Goal: Information Seeking & Learning: Learn about a topic

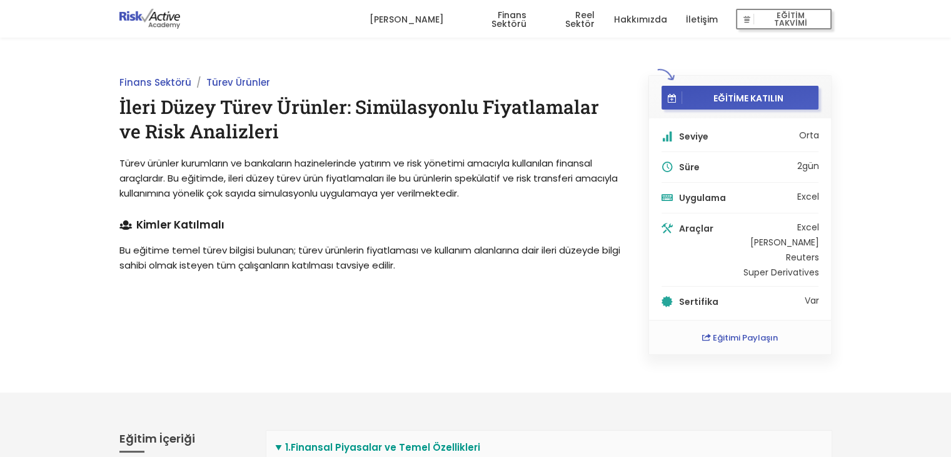
click at [705, 19] on link "İletişim" at bounding box center [701, 20] width 32 height 38
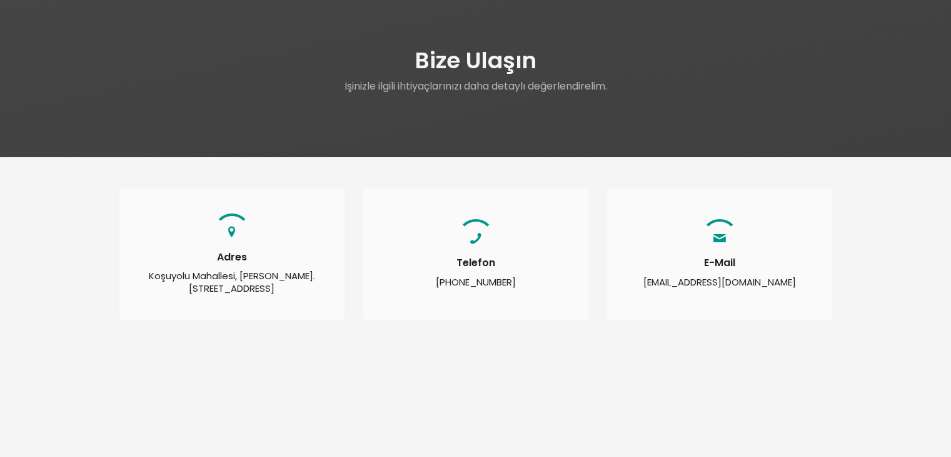
scroll to position [63, 0]
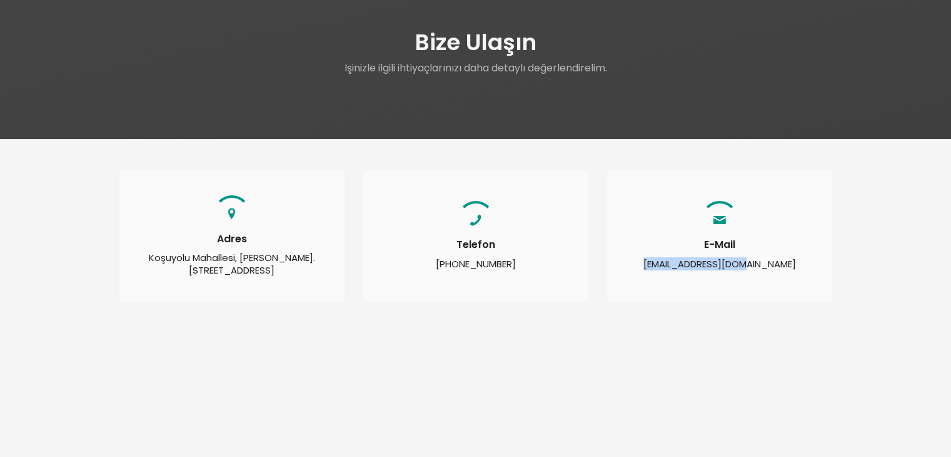
drag, startPoint x: 674, startPoint y: 268, endPoint x: 766, endPoint y: 270, distance: 92.6
click at [764, 270] on div "E-Mail [EMAIL_ADDRESS][DOMAIN_NAME]" at bounding box center [719, 235] width 225 height 131
copy div "[EMAIL_ADDRESS][DOMAIN_NAME]"
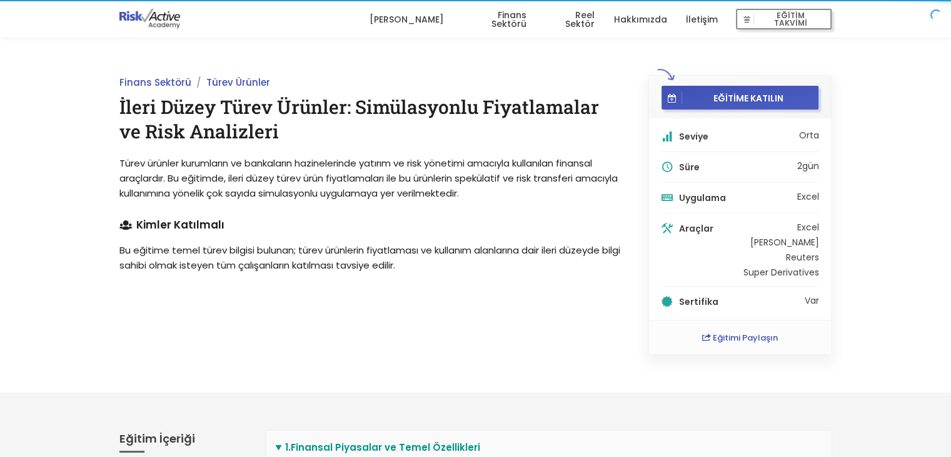
click at [443, 21] on link "[PERSON_NAME]" at bounding box center [406, 20] width 74 height 38
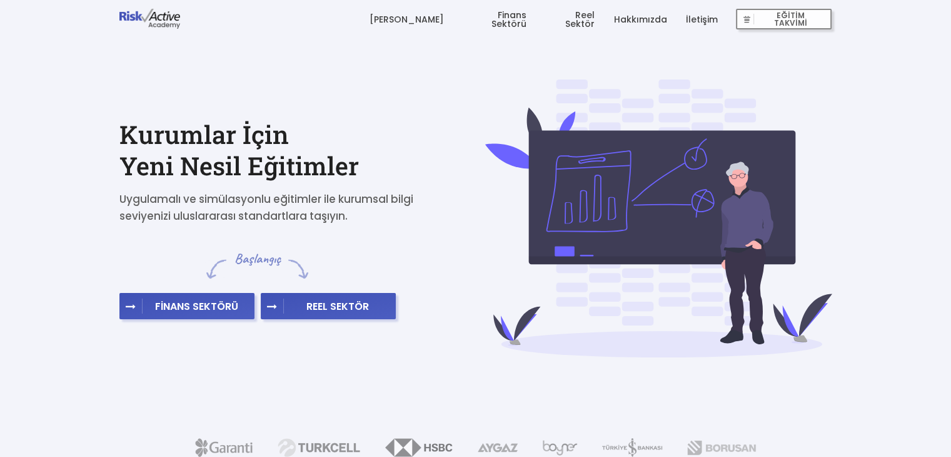
click at [518, 13] on link "Finans Sektörü" at bounding box center [494, 20] width 64 height 38
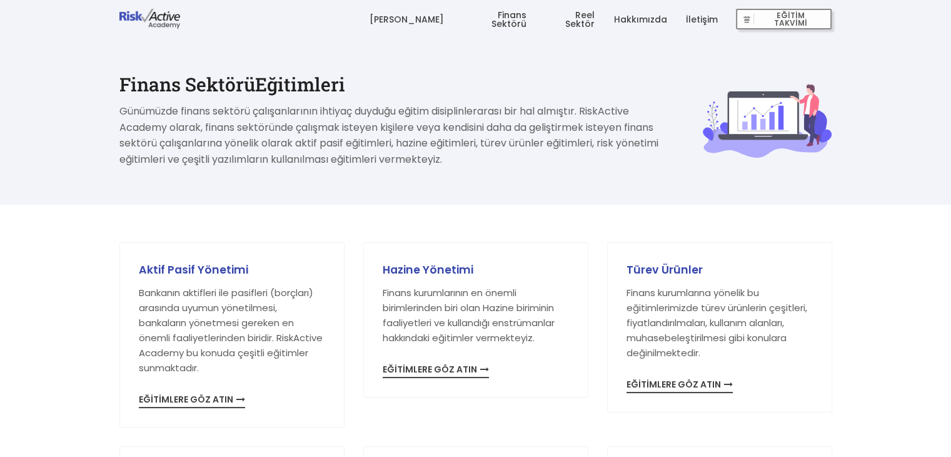
click at [587, 16] on link "Reel Sektör" at bounding box center [569, 20] width 49 height 38
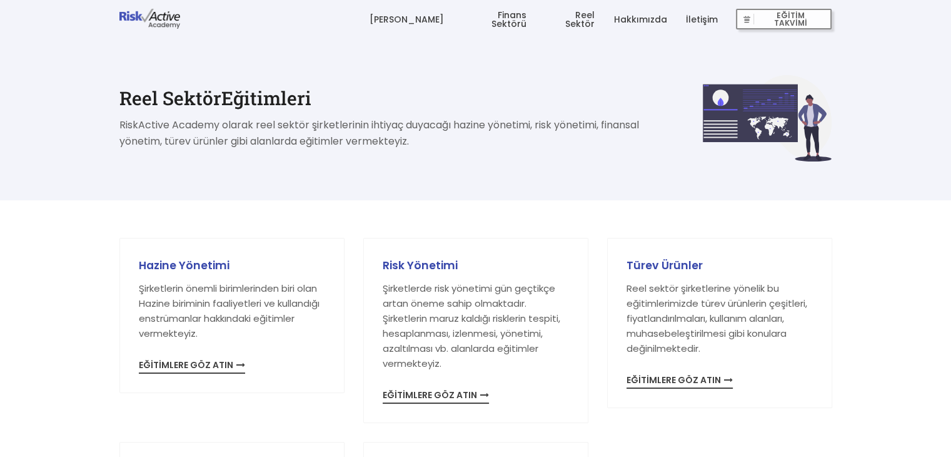
click at [705, 21] on link "İletişim" at bounding box center [701, 20] width 32 height 38
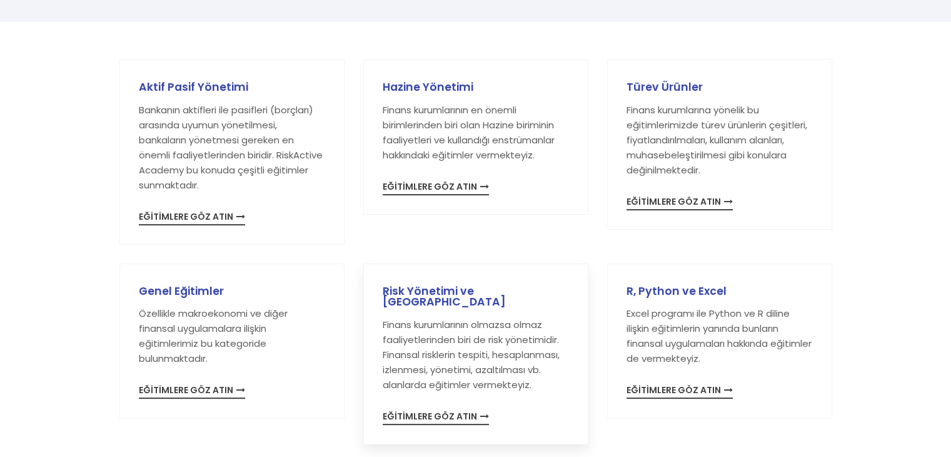
scroll to position [250, 0]
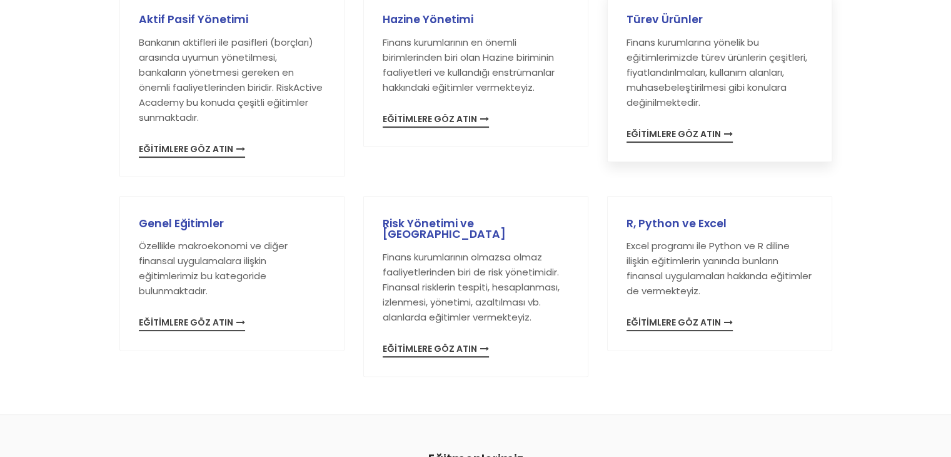
click at [675, 136] on span "EĞİTİMLERE GÖZ ATIN" at bounding box center [680, 135] width 106 height 13
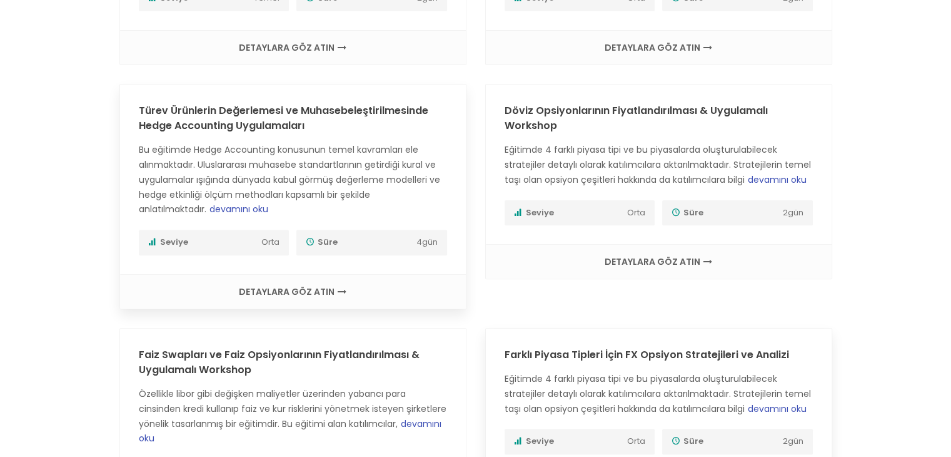
scroll to position [125, 0]
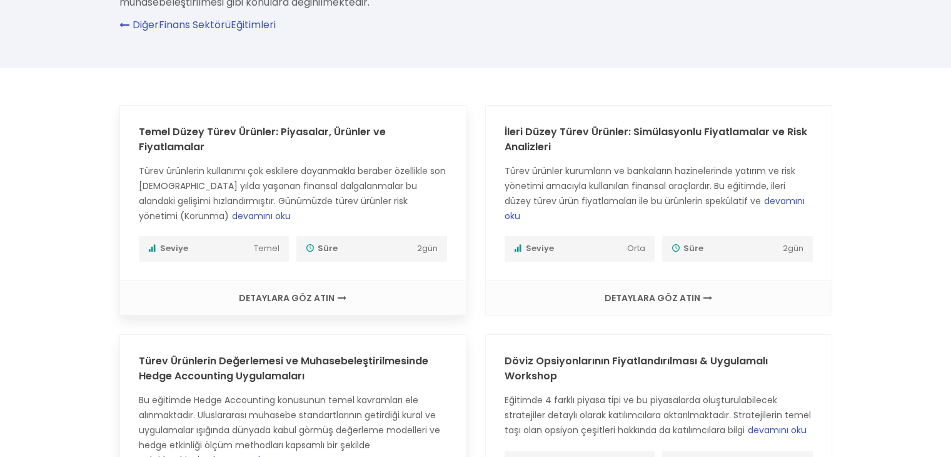
click at [313, 280] on div "DETAYLARA GÖZ ATIN" at bounding box center [293, 297] width 346 height 34
click at [313, 293] on span "DETAYLARA GÖZ ATIN" at bounding box center [293, 297] width 321 height 9
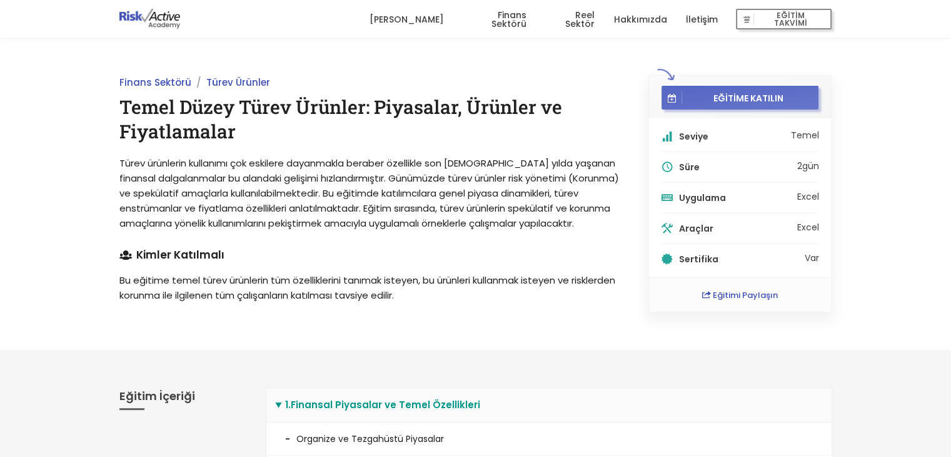
drag, startPoint x: 313, startPoint y: 273, endPoint x: 750, endPoint y: 97, distance: 471.7
click at [750, 97] on span "EĞİTİME KATILIN" at bounding box center [748, 97] width 133 height 11
click at [663, 96] on button "EĞİTİME KATILIN" at bounding box center [741, 98] width 158 height 24
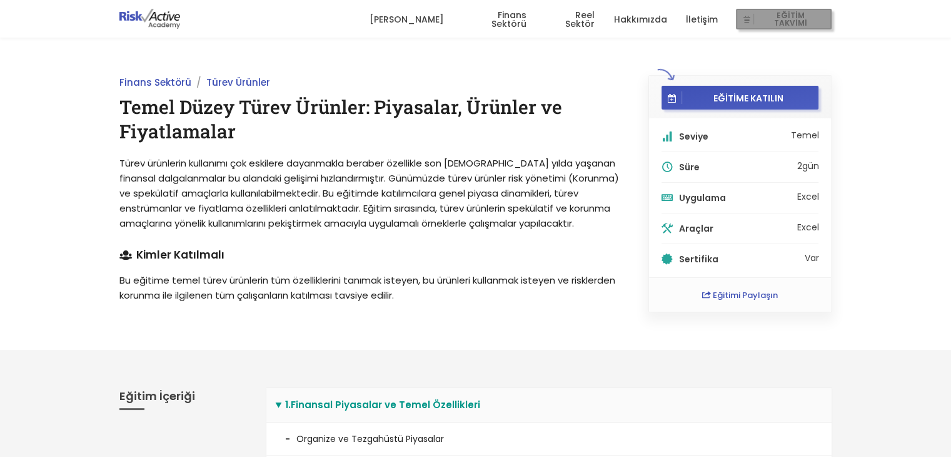
click at [793, 24] on button "EĞİTİM TAKVİMİ" at bounding box center [784, 19] width 96 height 21
